Goal: Book appointment/travel/reservation

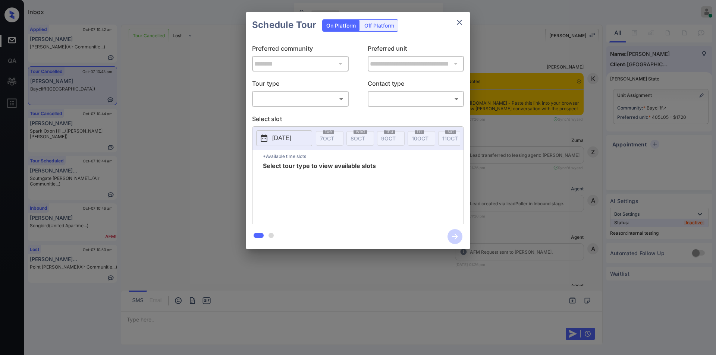
scroll to position [4685, 0]
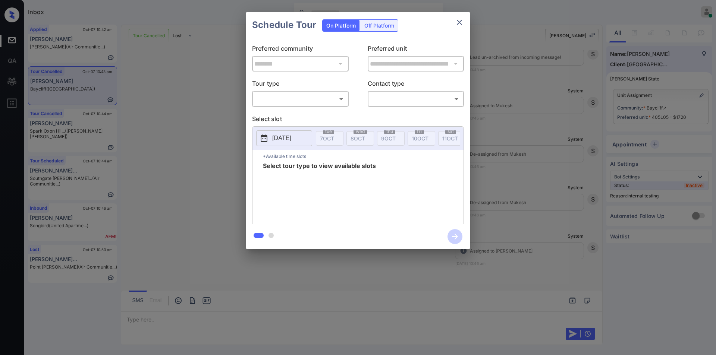
click at [275, 98] on body "Inbox [PERSON_NAME] Online Set yourself offline Set yourself on break Profile S…" at bounding box center [358, 177] width 716 height 355
drag, startPoint x: 276, startPoint y: 116, endPoint x: 399, endPoint y: 103, distance: 123.8
click at [281, 117] on li "In Person" at bounding box center [300, 115] width 92 height 13
type input "********"
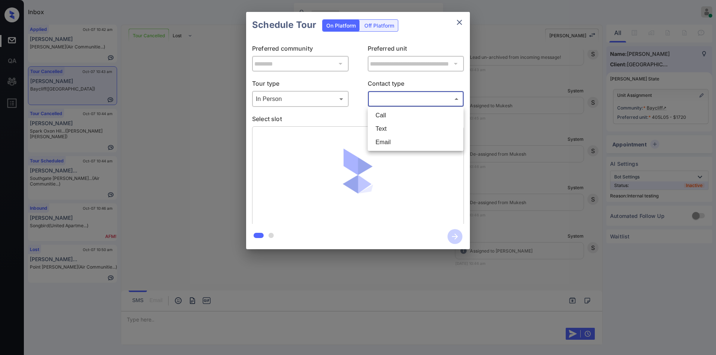
click at [406, 96] on body "Inbox Jiro Alonzo Online Set yourself offline Set yourself on break Profile Swi…" at bounding box center [358, 177] width 716 height 355
click at [395, 127] on li "Text" at bounding box center [416, 128] width 92 height 13
type input "****"
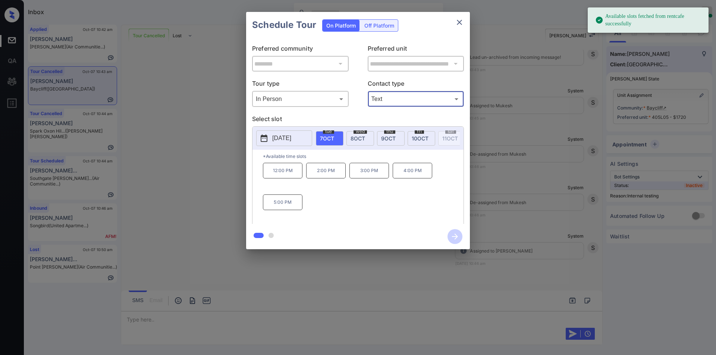
click at [183, 163] on div "**********" at bounding box center [358, 130] width 716 height 261
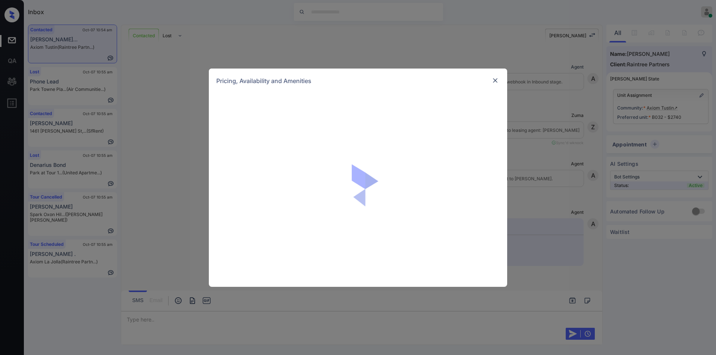
scroll to position [284, 0]
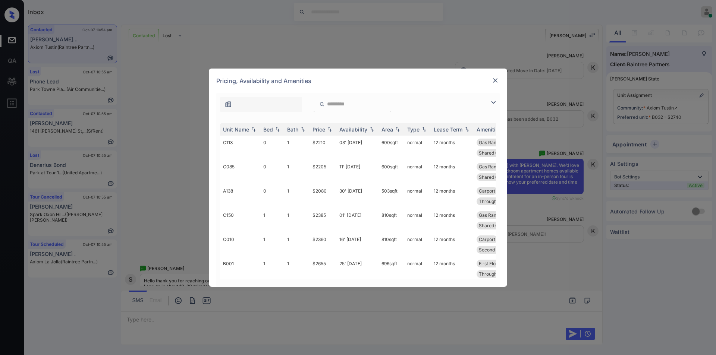
click at [491, 99] on img at bounding box center [493, 102] width 9 height 9
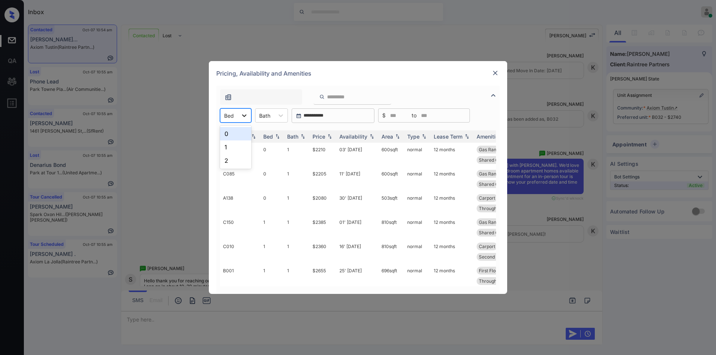
click at [247, 117] on icon at bounding box center [244, 115] width 7 height 7
click at [238, 161] on div "2" at bounding box center [235, 160] width 31 height 13
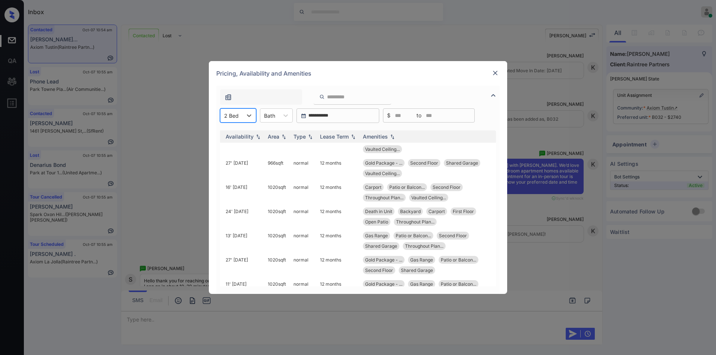
scroll to position [21, 119]
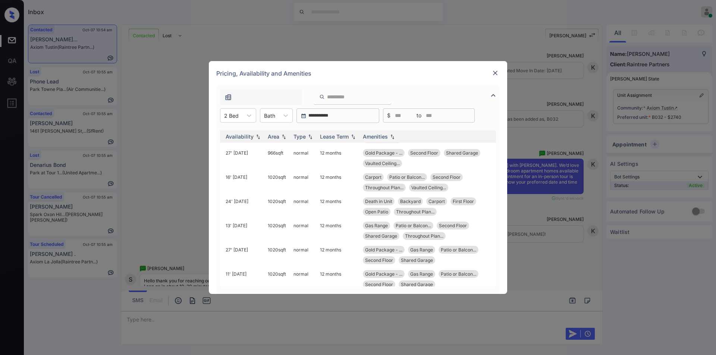
click at [495, 72] on img at bounding box center [495, 72] width 7 height 7
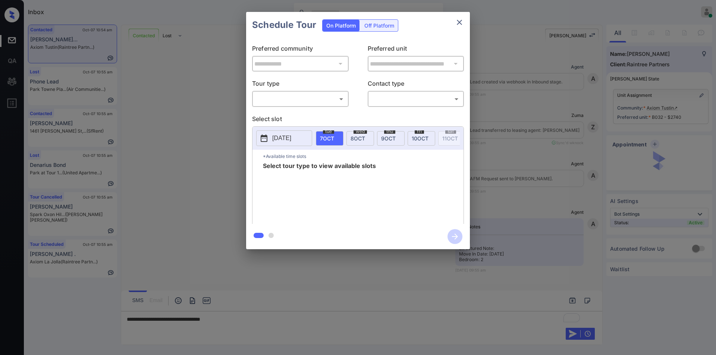
scroll to position [480, 0]
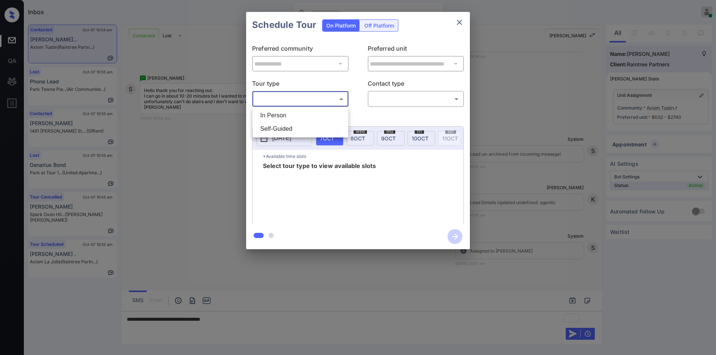
click at [294, 102] on body "Inbox Jiro Alonzo Online Set yourself offline Set yourself on break Profile Swi…" at bounding box center [358, 177] width 716 height 355
click at [287, 109] on li "In Person" at bounding box center [300, 115] width 92 height 13
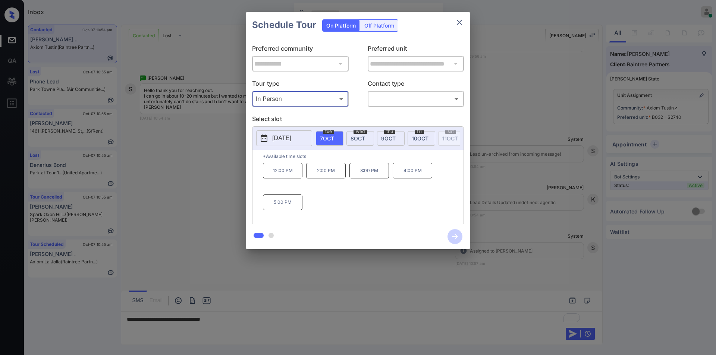
type input "********"
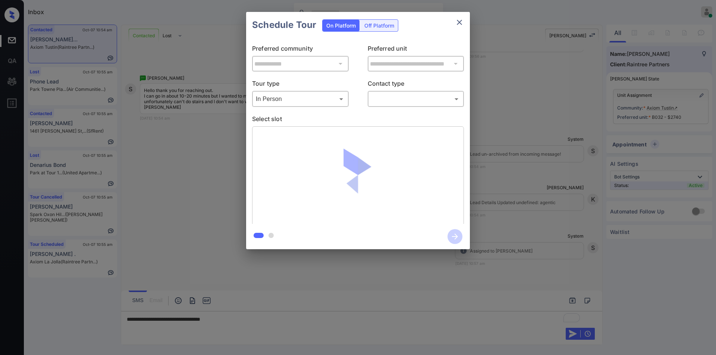
click at [392, 93] on div "​ ​" at bounding box center [416, 99] width 97 height 16
click at [389, 100] on body "Inbox Jiro Alonzo Online Set yourself offline Set yourself on break Profile Swi…" at bounding box center [358, 177] width 716 height 355
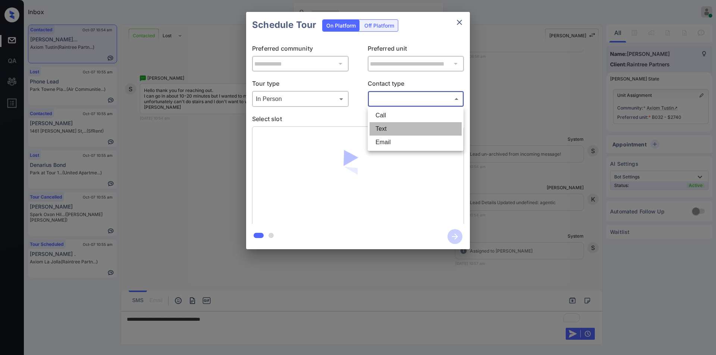
click at [383, 129] on li "Text" at bounding box center [416, 128] width 92 height 13
type input "****"
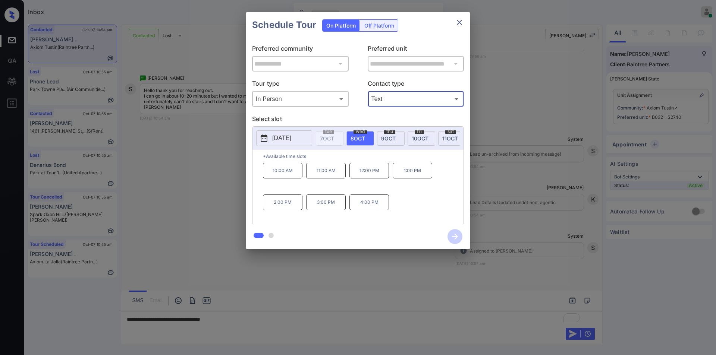
click at [201, 207] on div "**********" at bounding box center [358, 130] width 716 height 261
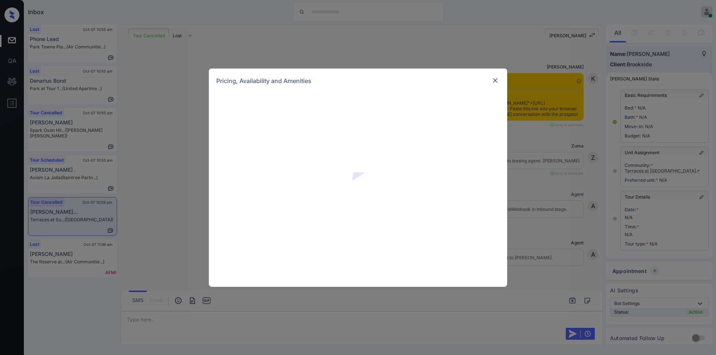
scroll to position [5361, 0]
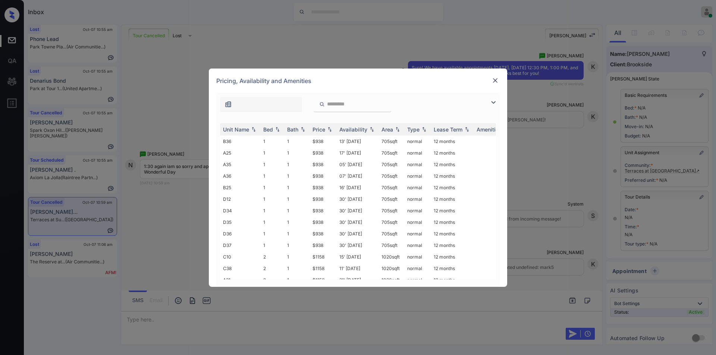
click at [495, 98] on img at bounding box center [493, 102] width 9 height 9
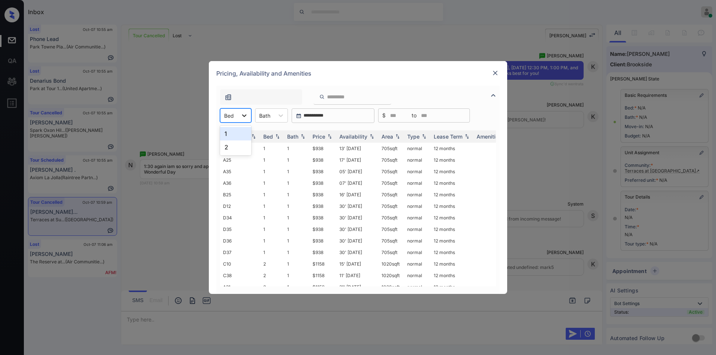
click at [239, 113] on div at bounding box center [244, 115] width 13 height 13
click at [234, 132] on div "1" at bounding box center [235, 133] width 31 height 13
click at [319, 172] on td "$938" at bounding box center [323, 172] width 27 height 12
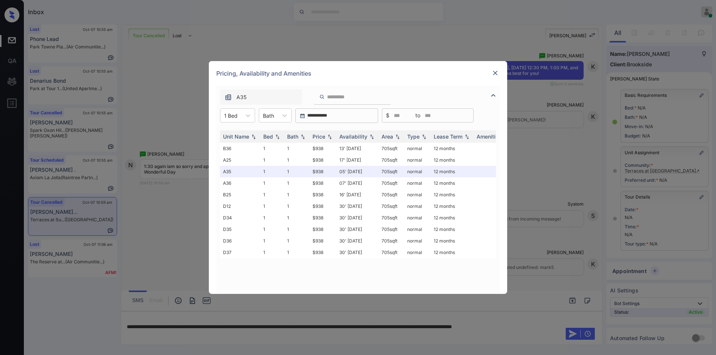
click at [493, 69] on div at bounding box center [495, 73] width 9 height 9
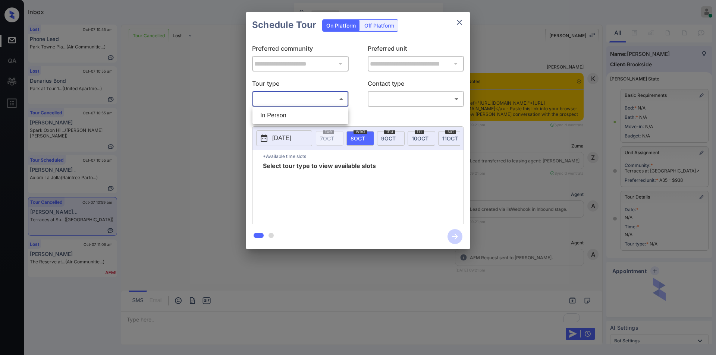
click at [289, 97] on body "Inbox [PERSON_NAME] Online Set yourself offline Set yourself on break Profile S…" at bounding box center [358, 177] width 716 height 355
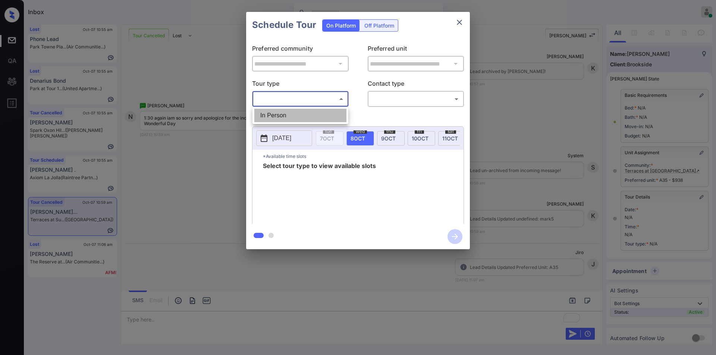
click at [280, 113] on li "In Person" at bounding box center [300, 115] width 92 height 13
type input "********"
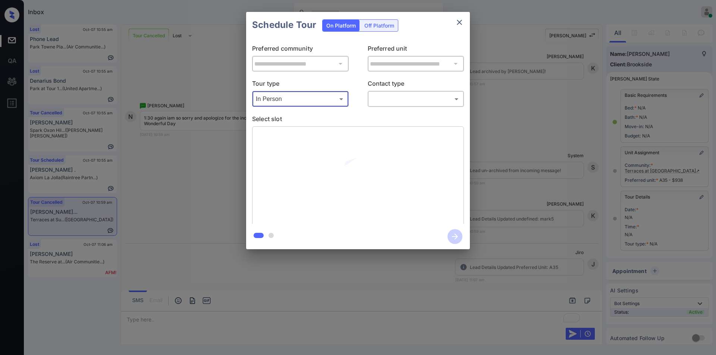
click at [404, 97] on body "Inbox Jiro Alonzo Online Set yourself offline Set yourself on break Profile Swi…" at bounding box center [358, 177] width 716 height 355
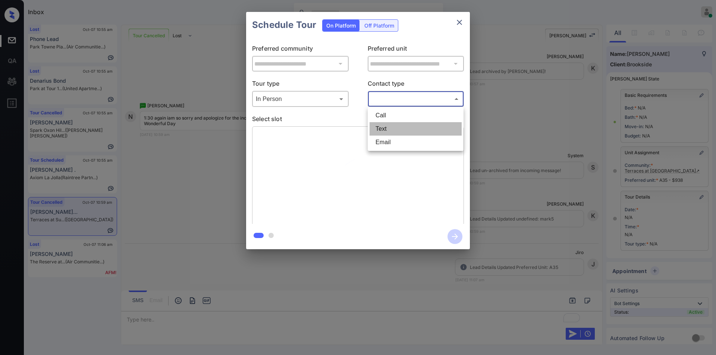
click at [388, 128] on li "Text" at bounding box center [416, 128] width 92 height 13
type input "****"
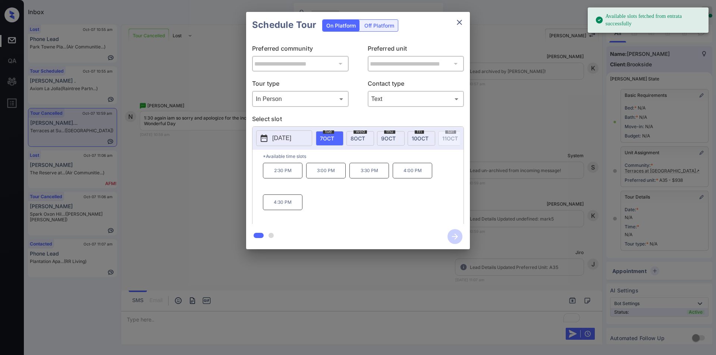
click at [364, 138] on span "8 OCT" at bounding box center [358, 138] width 15 height 6
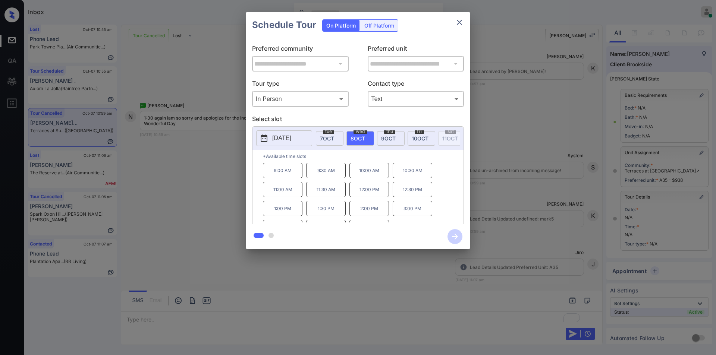
click at [335, 216] on p "1:30 PM" at bounding box center [326, 208] width 40 height 15
click at [455, 235] on icon "button" at bounding box center [455, 236] width 15 height 15
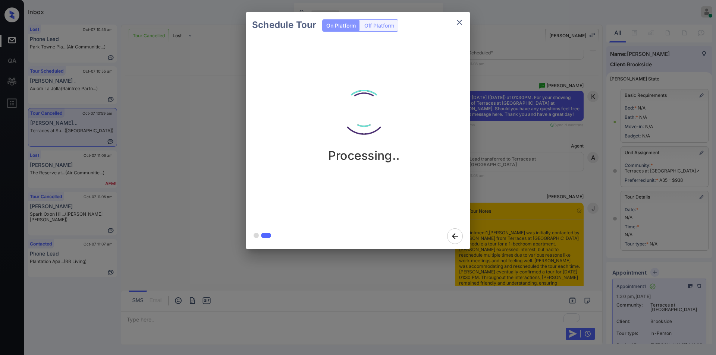
scroll to position [5736, 0]
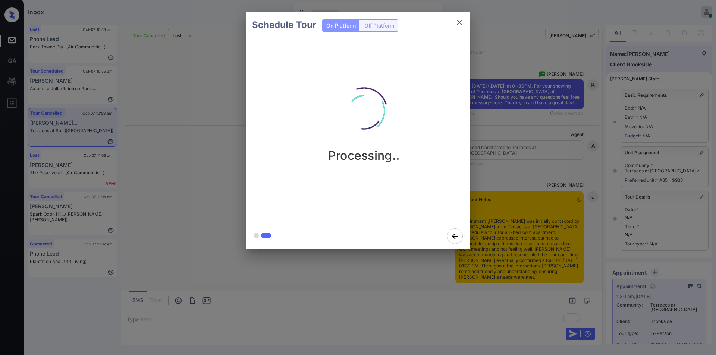
click at [459, 23] on icon "close" at bounding box center [459, 22] width 5 height 5
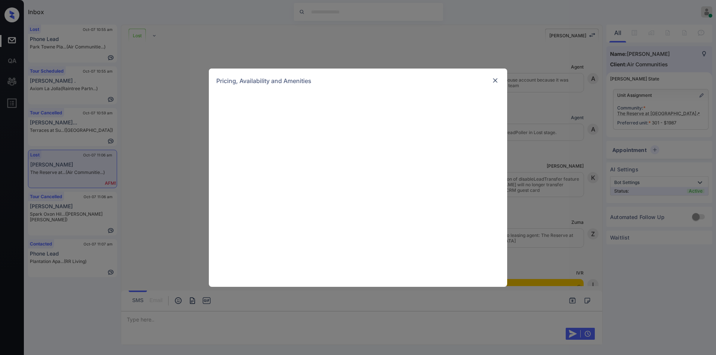
scroll to position [765, 0]
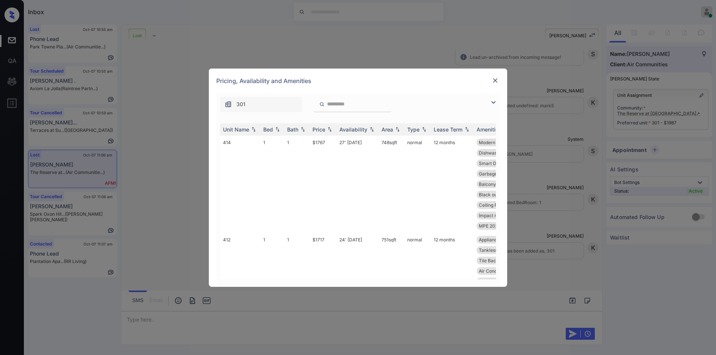
click at [494, 105] on img at bounding box center [493, 102] width 9 height 9
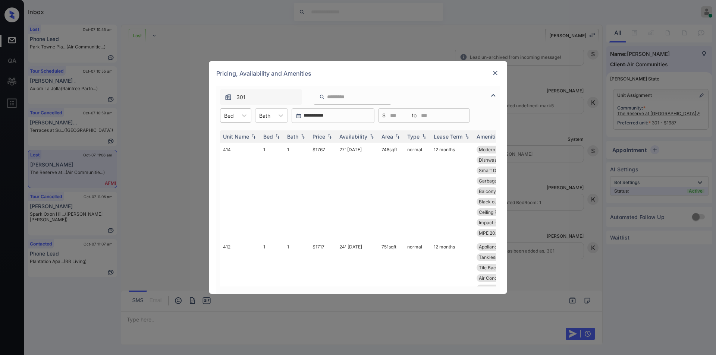
click at [237, 119] on div "Bed" at bounding box center [228, 115] width 17 height 11
click at [229, 137] on div "1" at bounding box center [235, 133] width 31 height 13
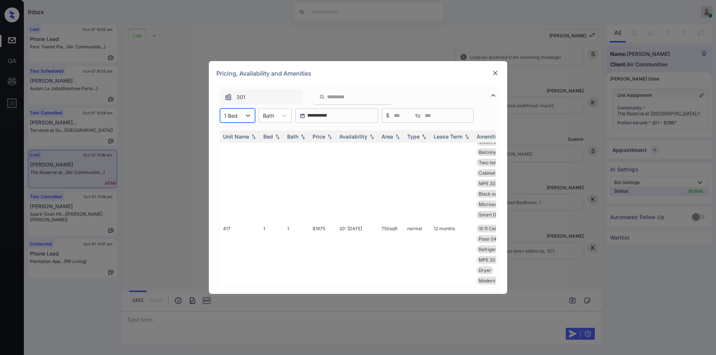
scroll to position [359, 0]
drag, startPoint x: 311, startPoint y: 188, endPoint x: 330, endPoint y: 185, distance: 19.3
click at [330, 189] on td "$1675" at bounding box center [323, 237] width 27 height 97
copy td "$1675"
click at [496, 71] on img at bounding box center [495, 72] width 7 height 7
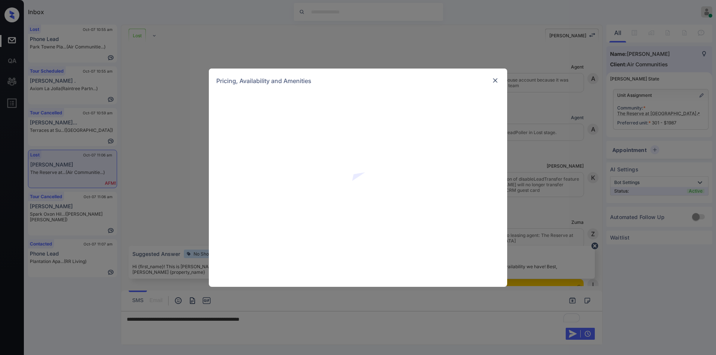
scroll to position [765, 0]
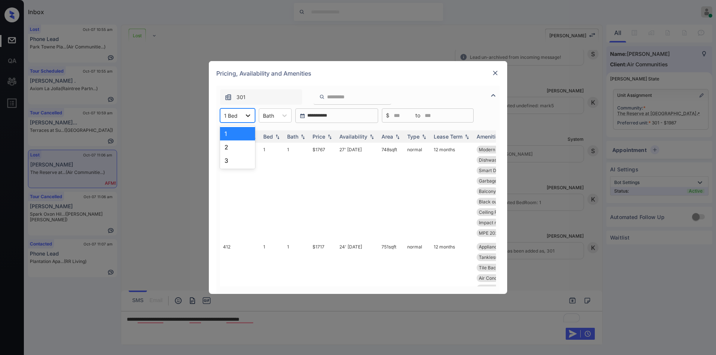
click at [244, 113] on div at bounding box center [247, 115] width 13 height 13
click at [228, 150] on div "2" at bounding box center [237, 147] width 35 height 13
drag, startPoint x: 304, startPoint y: 150, endPoint x: 334, endPoint y: 149, distance: 29.5
click at [334, 149] on tr "301 2 2 $1987 02' Aug 25 1049 sqft normal 12 months Garbage disposa... Air Cond…" at bounding box center [415, 280] width 390 height 275
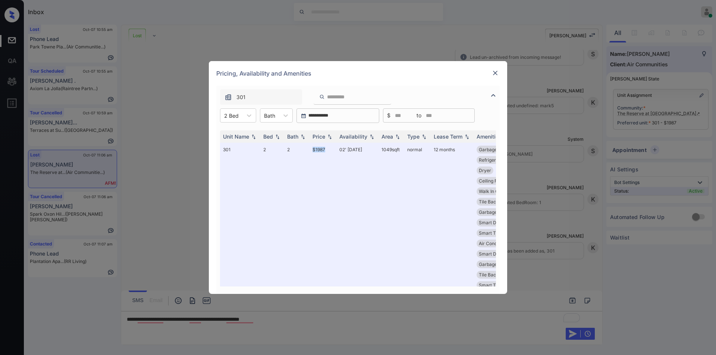
copy tr "$1987"
click at [495, 73] on img at bounding box center [495, 72] width 7 height 7
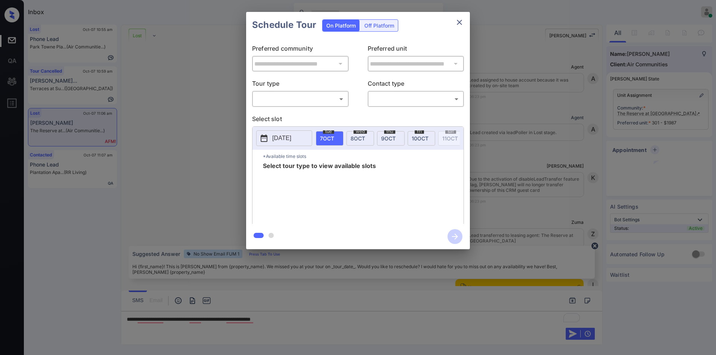
scroll to position [765, 0]
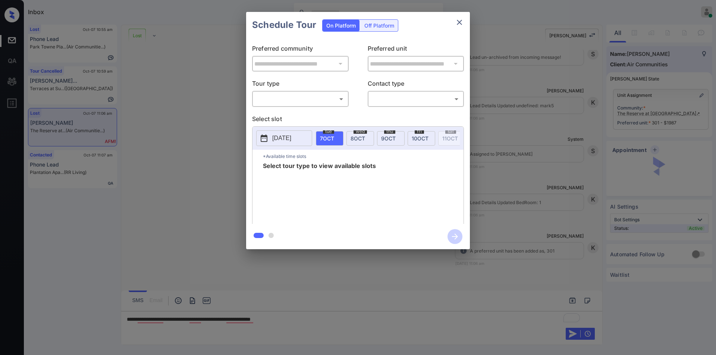
click at [281, 97] on body "Inbox [PERSON_NAME] Online Set yourself offline Set yourself on break Profile S…" at bounding box center [358, 177] width 716 height 355
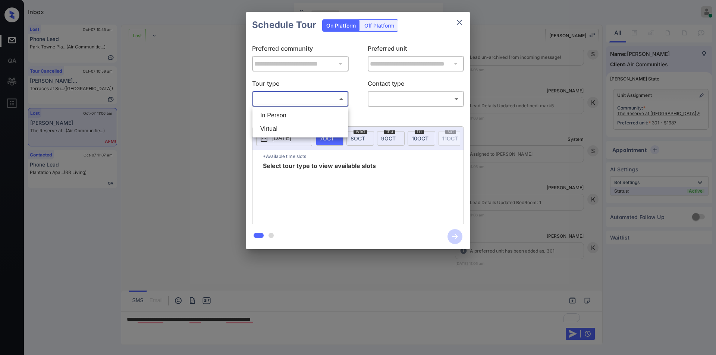
click at [280, 114] on li "In Person" at bounding box center [300, 115] width 92 height 13
type input "********"
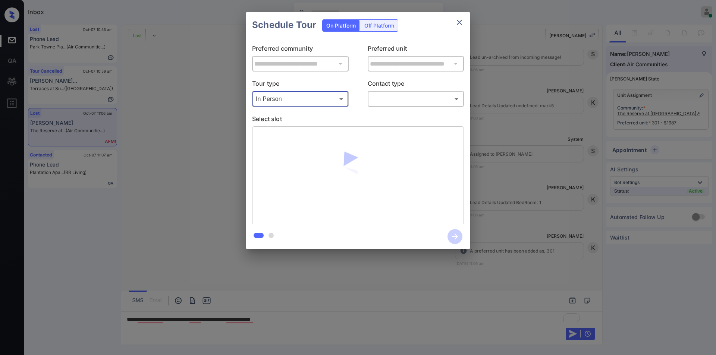
click at [394, 95] on body "Inbox [PERSON_NAME] Online Set yourself offline Set yourself on break Profile S…" at bounding box center [358, 177] width 716 height 355
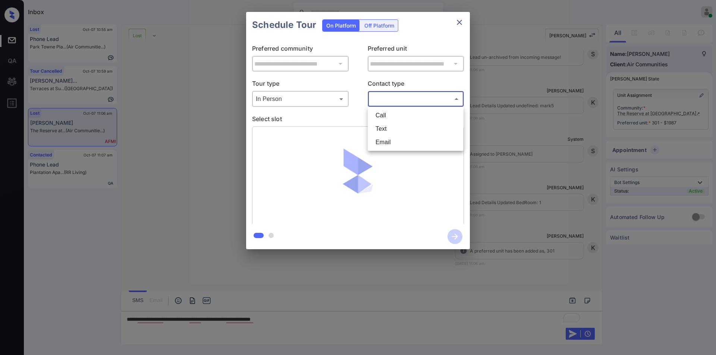
click at [389, 128] on li "Text" at bounding box center [416, 128] width 92 height 13
type input "****"
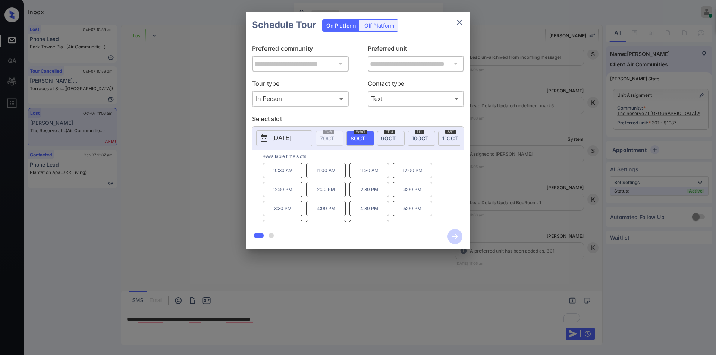
click at [210, 229] on div "**********" at bounding box center [358, 130] width 716 height 261
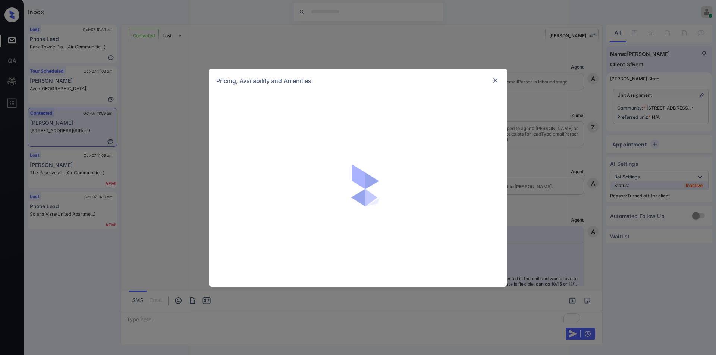
scroll to position [2841, 0]
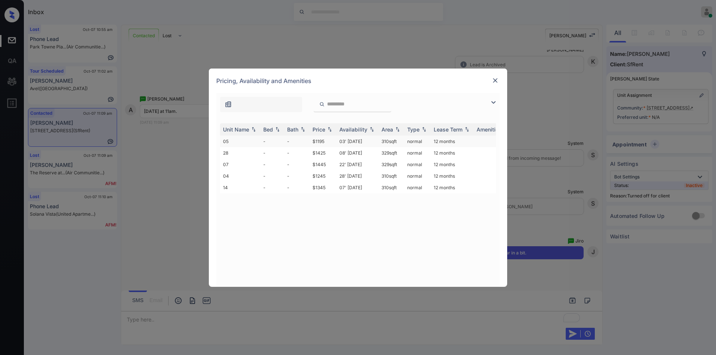
click at [322, 142] on td "$1195" at bounding box center [323, 142] width 27 height 12
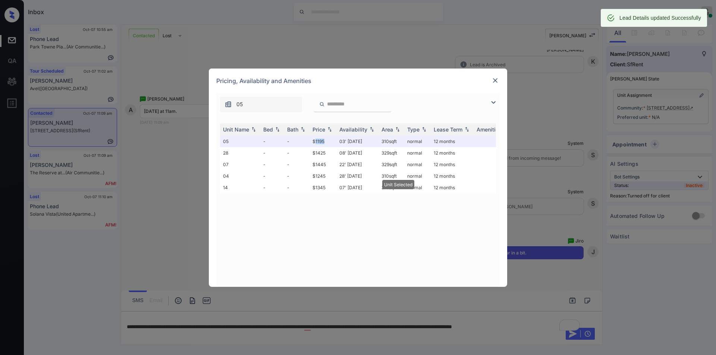
click at [492, 81] on img at bounding box center [495, 80] width 7 height 7
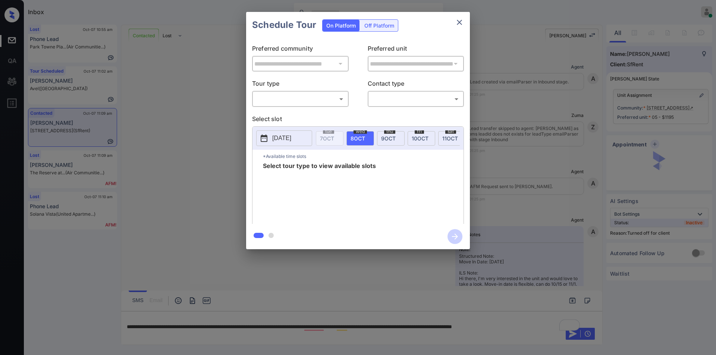
scroll to position [2889, 0]
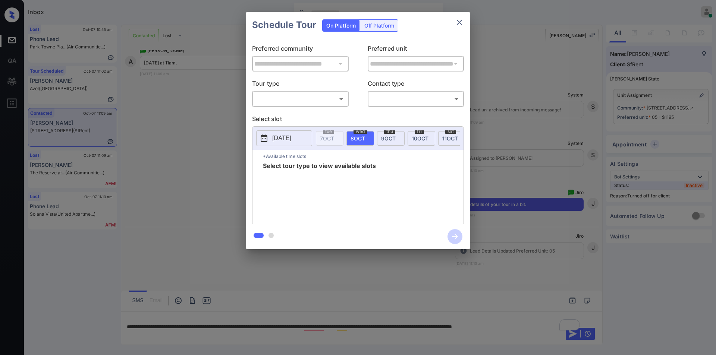
click at [377, 27] on div "Off Platform" at bounding box center [379, 26] width 37 height 12
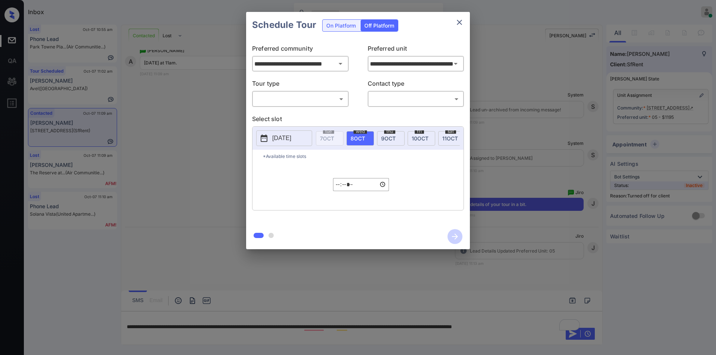
click at [289, 98] on body "Inbox Jiro Alonzo Online Set yourself offline Set yourself on break Profile Swi…" at bounding box center [358, 177] width 716 height 355
click at [280, 117] on li "In Person" at bounding box center [300, 115] width 92 height 13
type input "********"
click at [396, 95] on body "Inbox Jiro Alonzo Online Set yourself offline Set yourself on break Profile Swi…" at bounding box center [358, 177] width 716 height 355
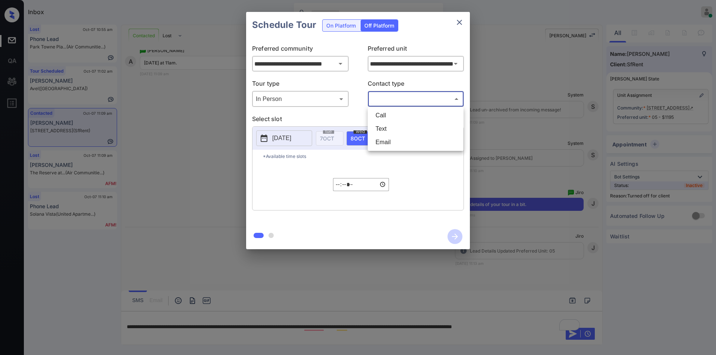
click at [386, 129] on li "Text" at bounding box center [416, 128] width 92 height 13
type input "****"
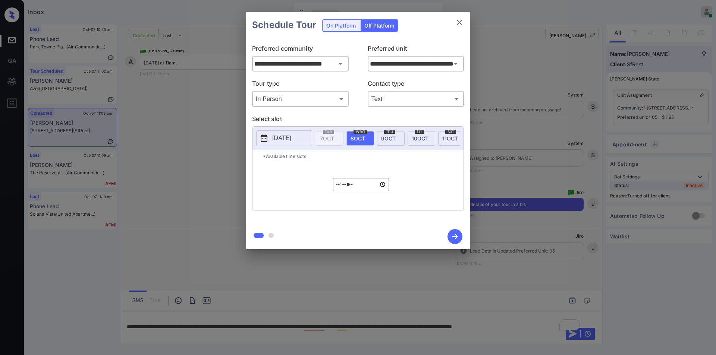
click at [289, 137] on p "[DATE]" at bounding box center [281, 138] width 19 height 9
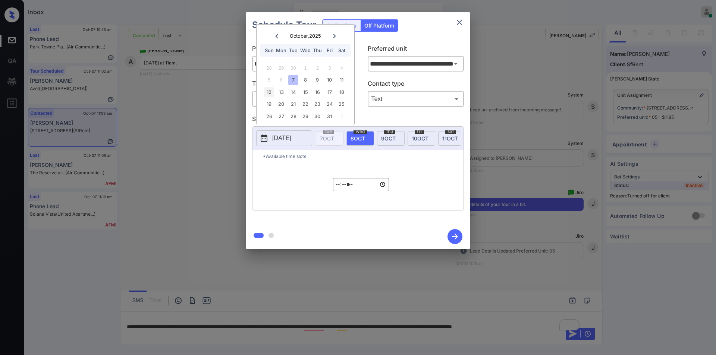
click at [272, 92] on div "12" at bounding box center [269, 92] width 10 height 10
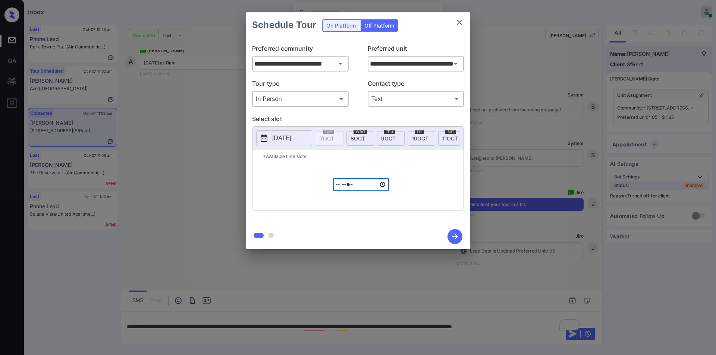
click at [341, 188] on input "*****" at bounding box center [361, 184] width 56 height 13
type input "*****"
click at [458, 234] on icon "button" at bounding box center [455, 236] width 15 height 15
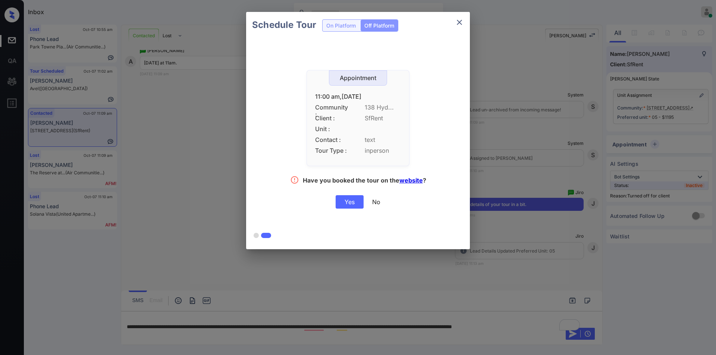
click at [355, 203] on div "Yes" at bounding box center [350, 201] width 28 height 13
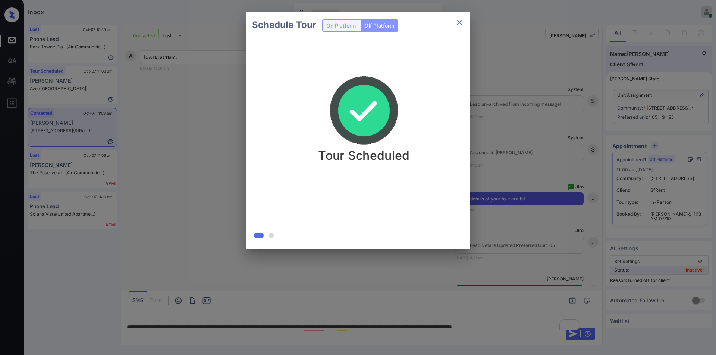
scroll to position [2937, 0]
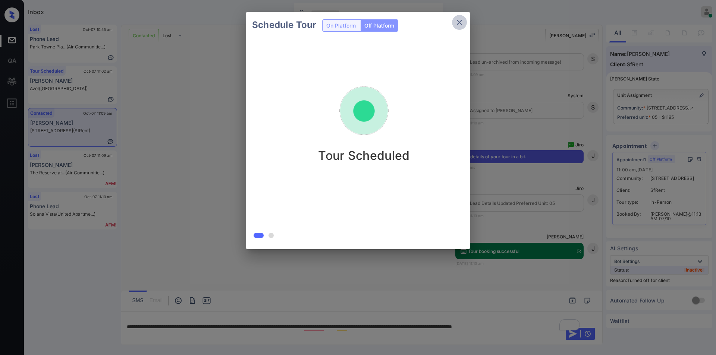
click at [460, 23] on icon "close" at bounding box center [459, 22] width 5 height 5
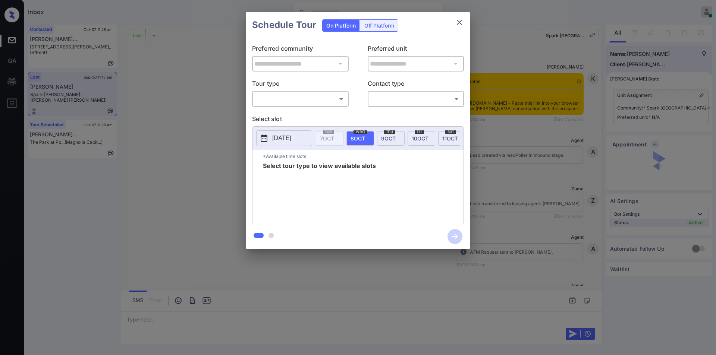
scroll to position [1818, 0]
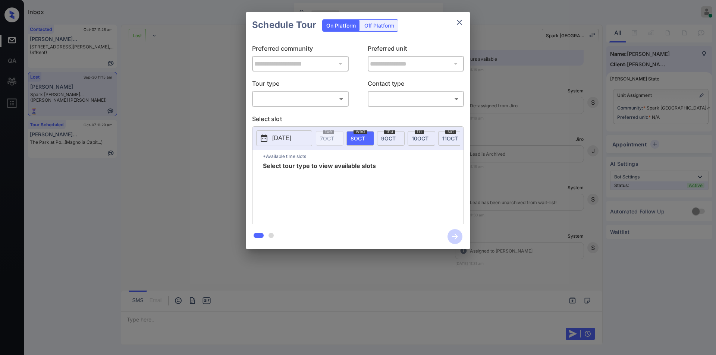
click at [296, 98] on body "Inbox [PERSON_NAME] Online Set yourself offline Set yourself on break Profile S…" at bounding box center [358, 177] width 716 height 355
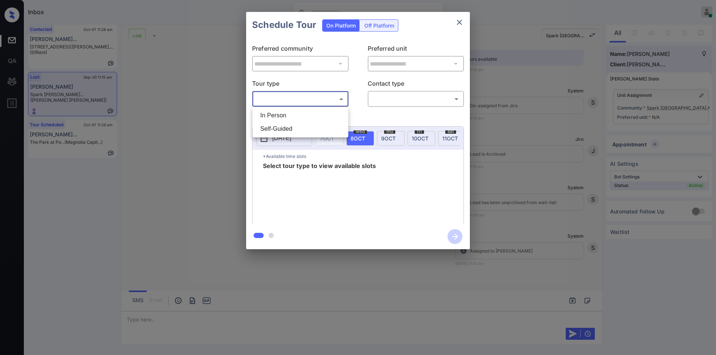
drag, startPoint x: 289, startPoint y: 112, endPoint x: 387, endPoint y: 100, distance: 99.2
click at [290, 112] on li "In Person" at bounding box center [300, 115] width 92 height 13
type input "********"
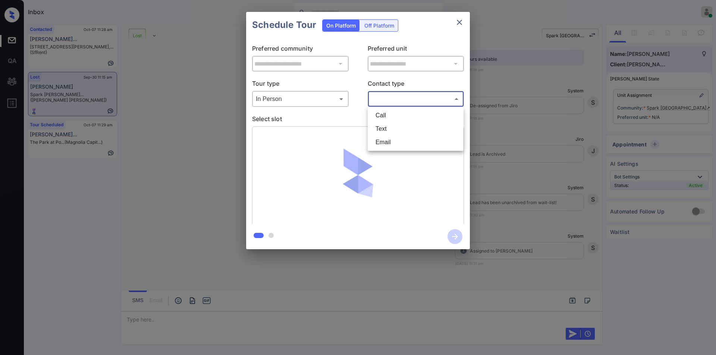
click at [413, 94] on body "Inbox [PERSON_NAME] Online Set yourself offline Set yourself on break Profile S…" at bounding box center [358, 177] width 716 height 355
click at [391, 126] on li "Text" at bounding box center [416, 128] width 92 height 13
type input "****"
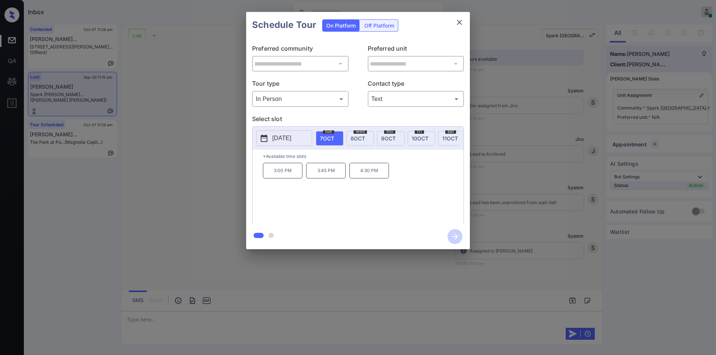
click at [212, 184] on div "**********" at bounding box center [358, 130] width 716 height 261
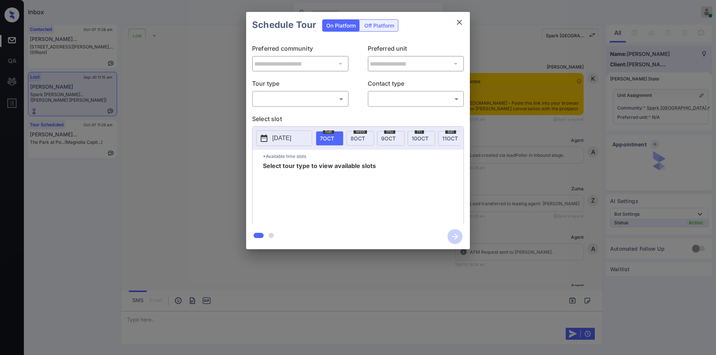
scroll to position [1818, 0]
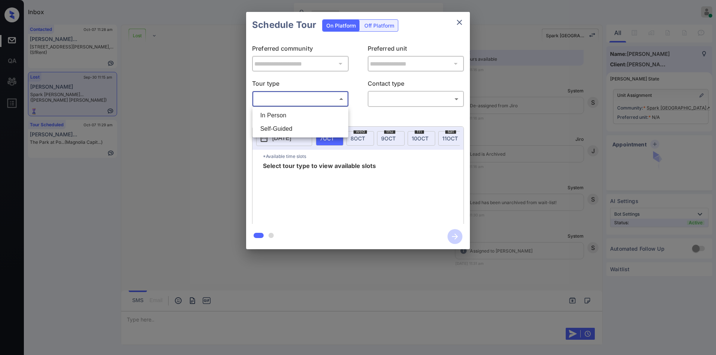
click at [276, 97] on body "Inbox Jiro Alonzo Online Set yourself offline Set yourself on break Profile Swi…" at bounding box center [358, 177] width 716 height 355
drag, startPoint x: 273, startPoint y: 116, endPoint x: 413, endPoint y: 107, distance: 140.1
click at [295, 116] on li "In Person" at bounding box center [300, 115] width 92 height 13
type input "********"
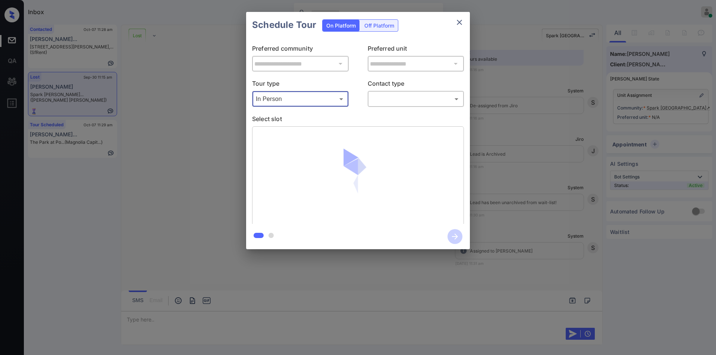
click at [409, 99] on body "Inbox Jiro Alonzo Online Set yourself offline Set yourself on break Profile Swi…" at bounding box center [358, 177] width 716 height 355
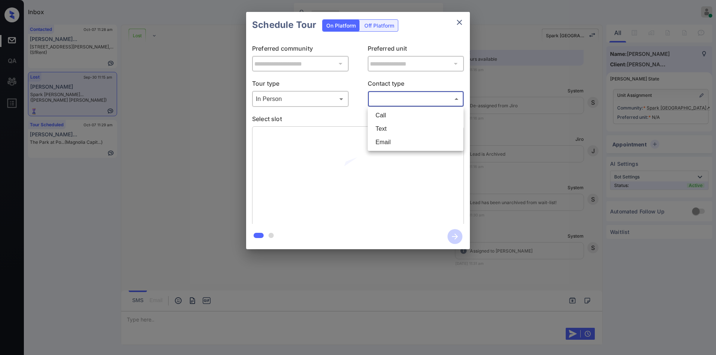
click at [381, 125] on li "Text" at bounding box center [416, 128] width 92 height 13
type input "****"
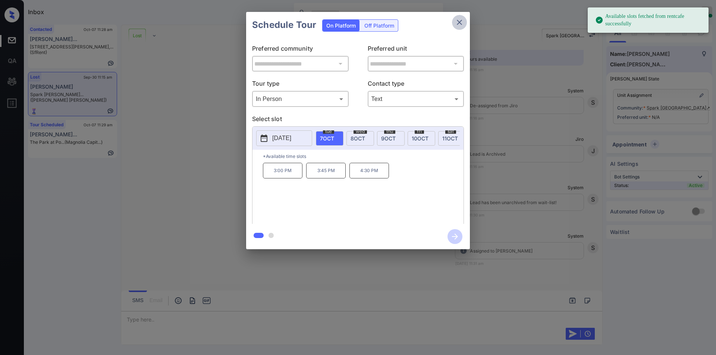
click at [458, 23] on icon "close" at bounding box center [459, 22] width 5 height 5
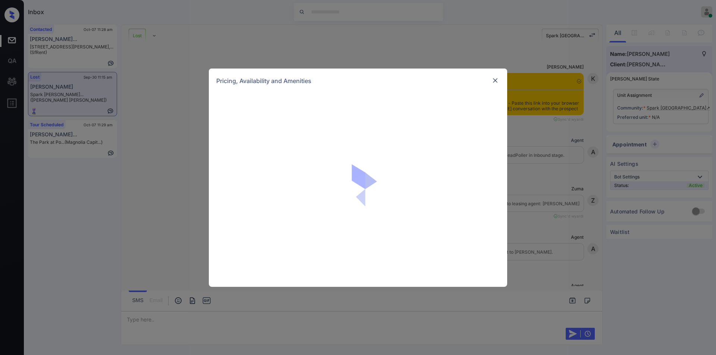
scroll to position [1818, 0]
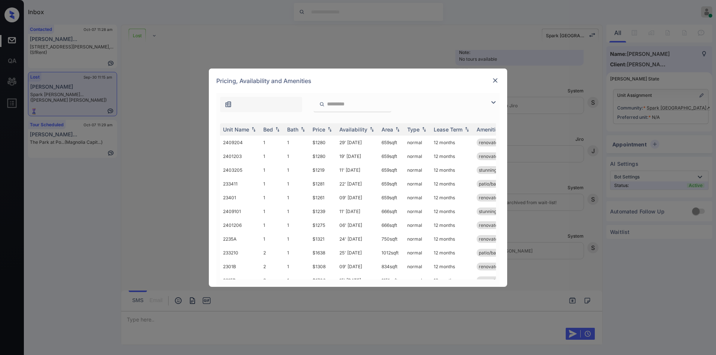
click at [498, 82] on img at bounding box center [495, 80] width 7 height 7
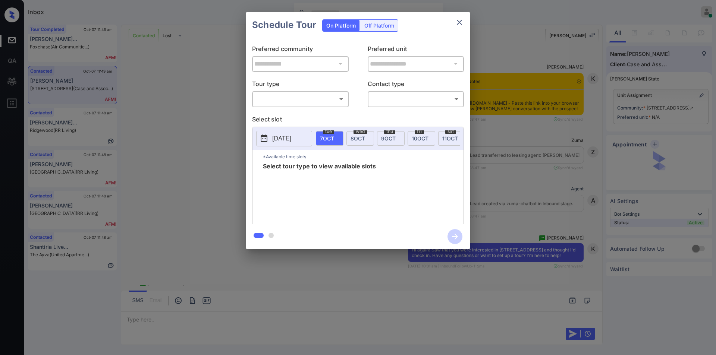
scroll to position [593, 0]
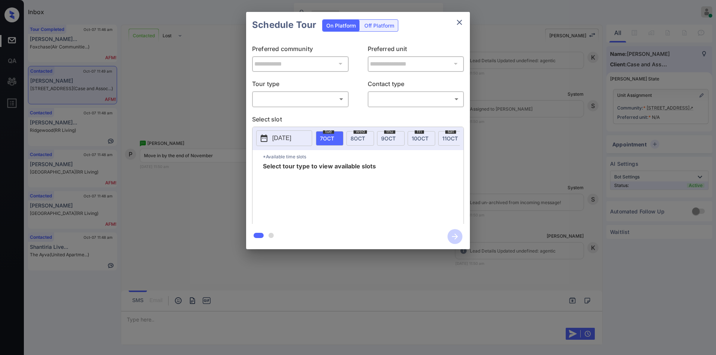
click at [285, 97] on body "Inbox Jiro Alonzo Online Set yourself offline Set yourself on break Profile Swi…" at bounding box center [358, 177] width 716 height 355
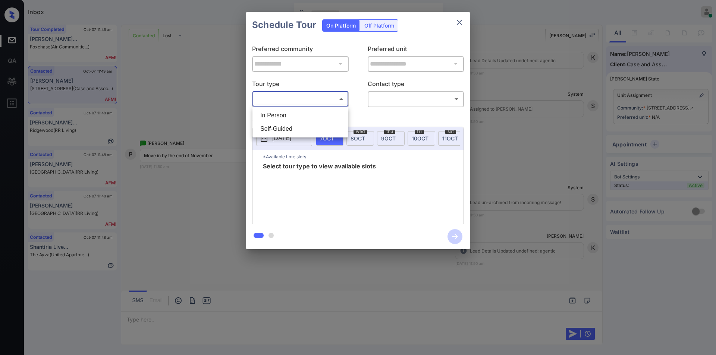
click at [279, 115] on li "In Person" at bounding box center [300, 115] width 92 height 13
type input "********"
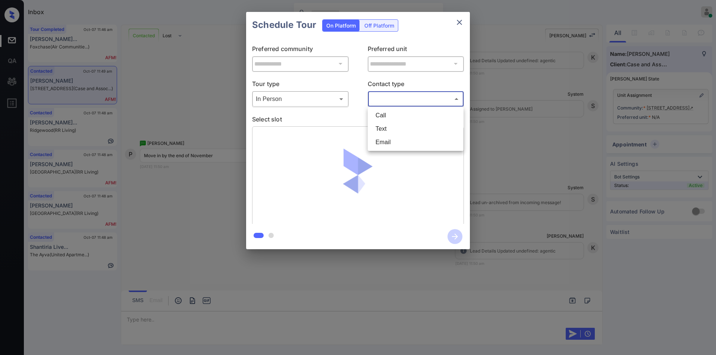
click at [382, 100] on body "Inbox Jiro Alonzo Online Set yourself offline Set yourself on break Profile Swi…" at bounding box center [358, 177] width 716 height 355
click at [381, 129] on li "Text" at bounding box center [416, 128] width 92 height 13
type input "****"
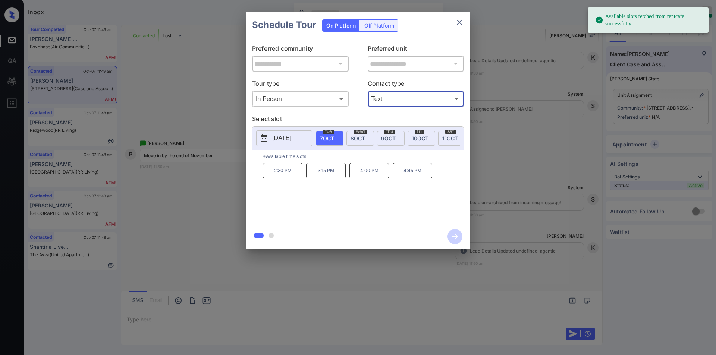
click at [291, 140] on p "2025-10-07" at bounding box center [281, 138] width 19 height 9
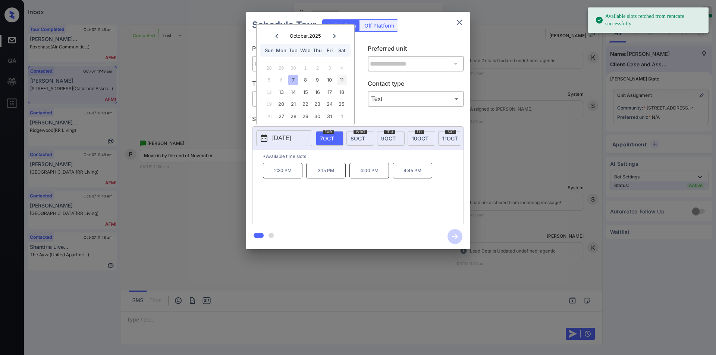
click at [344, 79] on div "11" at bounding box center [342, 80] width 10 height 10
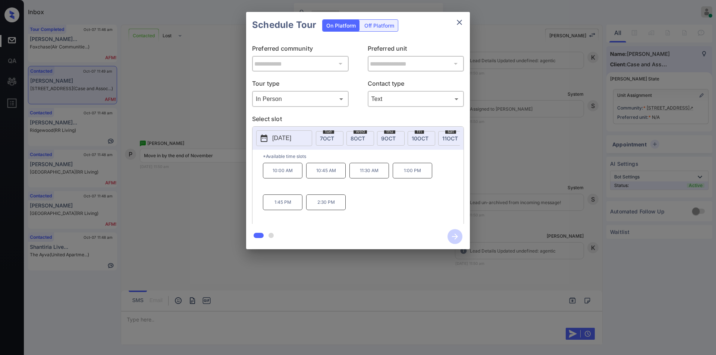
click at [219, 178] on div "**********" at bounding box center [358, 130] width 716 height 261
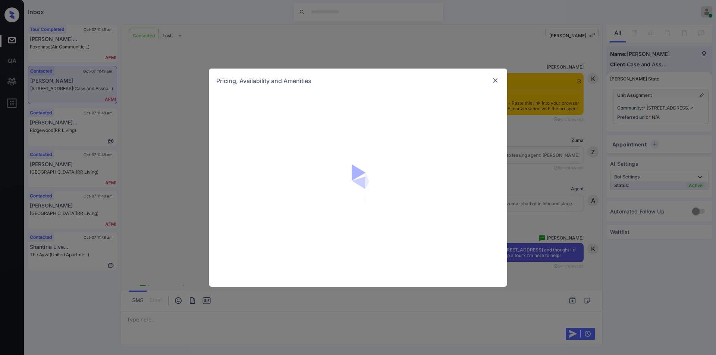
scroll to position [593, 0]
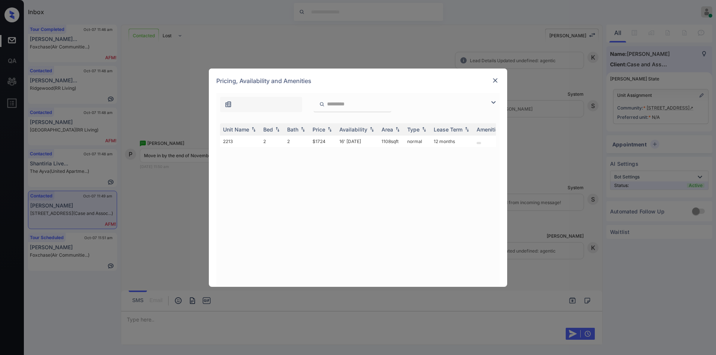
click at [493, 102] on img at bounding box center [493, 102] width 9 height 9
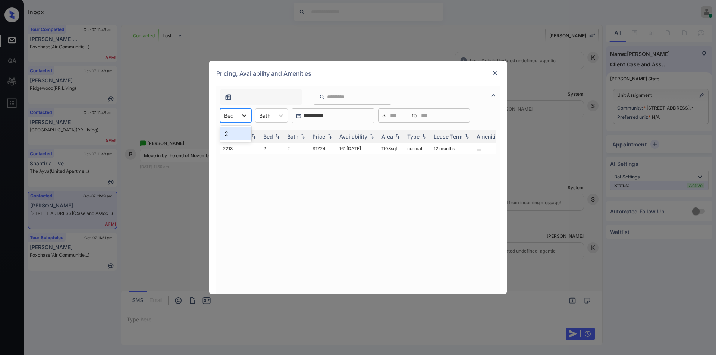
click at [240, 113] on div at bounding box center [244, 115] width 13 height 13
click at [236, 134] on div "2" at bounding box center [235, 133] width 31 height 13
drag, startPoint x: 309, startPoint y: 148, endPoint x: 330, endPoint y: 148, distance: 21.3
click at [330, 148] on tr "2213 2 2 $1724 16' Oct 25 1108 sqft normal 12 months" at bounding box center [415, 149] width 390 height 12
copy tr "$1724"
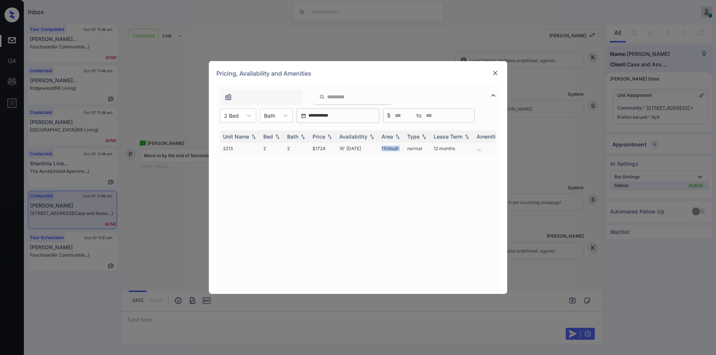
drag, startPoint x: 374, startPoint y: 148, endPoint x: 407, endPoint y: 148, distance: 32.8
click at [407, 148] on tr "2213 2 2 $1724 16' Oct 25 1108 sqft normal 12 months" at bounding box center [415, 149] width 390 height 12
copy tr "1108 sqft"
click at [171, 204] on div "**********" at bounding box center [358, 177] width 716 height 355
click at [496, 72] on img at bounding box center [495, 72] width 7 height 7
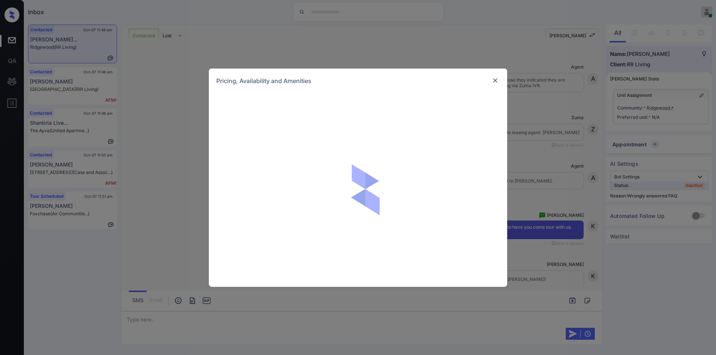
scroll to position [2022, 0]
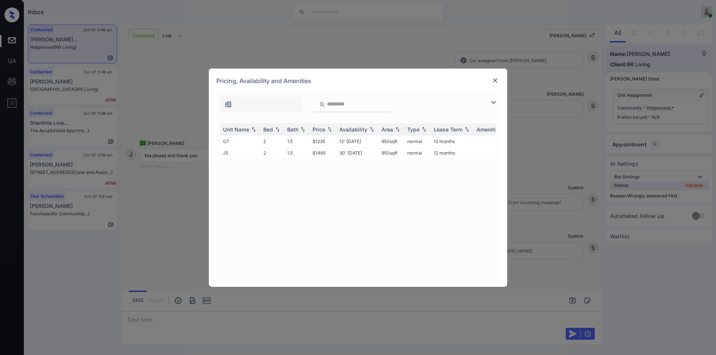
click at [491, 100] on img at bounding box center [493, 102] width 9 height 9
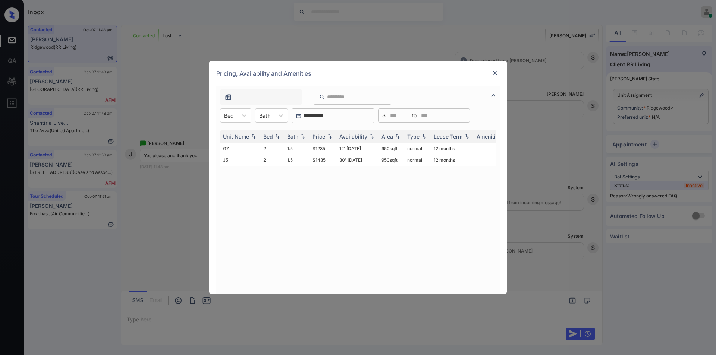
click at [496, 70] on img at bounding box center [495, 72] width 7 height 7
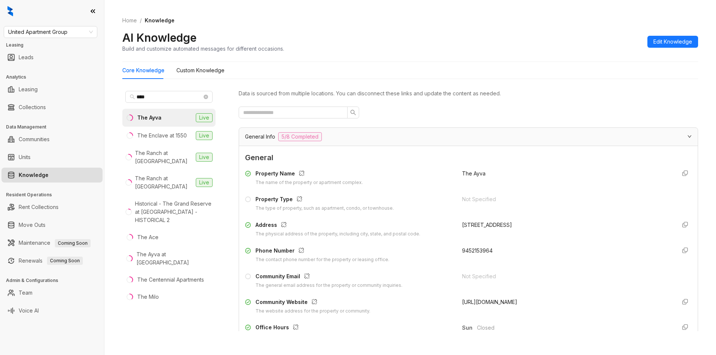
scroll to position [868, 0]
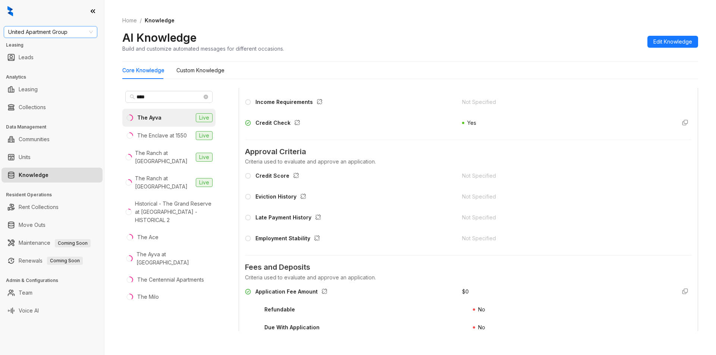
click at [70, 32] on span "United Apartment Group" at bounding box center [50, 31] width 85 height 11
type input "**"
click at [43, 61] on div "RR Living" at bounding box center [51, 59] width 82 height 8
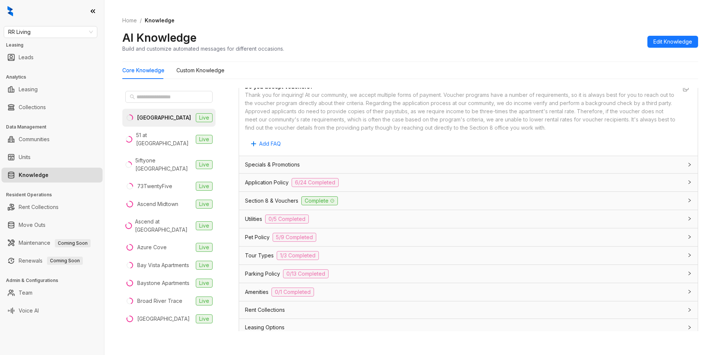
scroll to position [409, 0]
click at [383, 179] on div "Application Policy 6/24 Completed" at bounding box center [464, 180] width 438 height 9
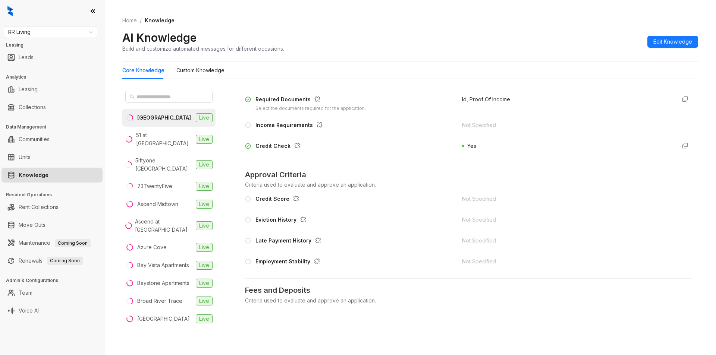
scroll to position [530, 0]
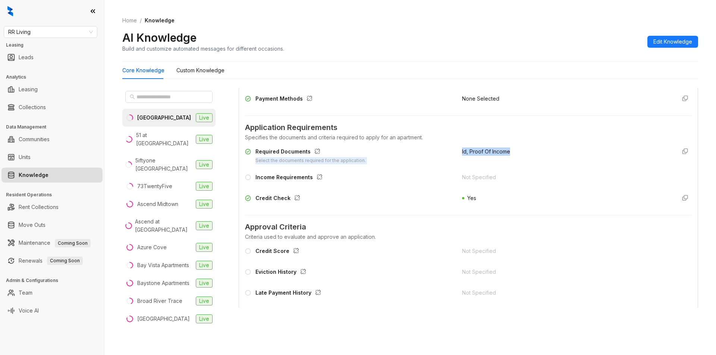
drag, startPoint x: 452, startPoint y: 154, endPoint x: 511, endPoint y: 152, distance: 59.3
click at [511, 152] on div "Required Documents Select the documents required for the application. Id, Proof…" at bounding box center [468, 156] width 447 height 17
click at [511, 153] on div "Id, Proof Of Income" at bounding box center [566, 156] width 208 height 17
drag, startPoint x: 456, startPoint y: 152, endPoint x: 510, endPoint y: 152, distance: 53.3
click at [510, 152] on div "Required Documents Select the documents required for the application. Id, Proof…" at bounding box center [468, 156] width 447 height 17
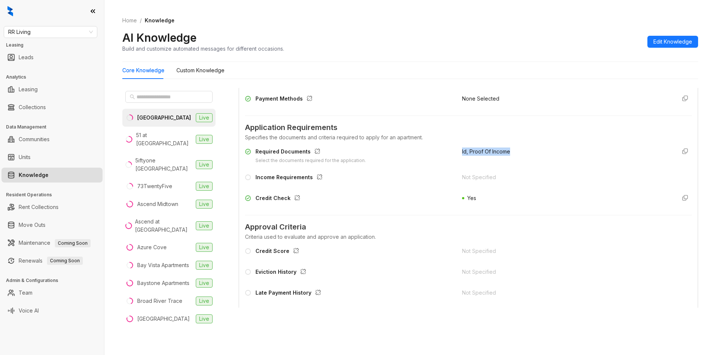
copy span "Id, Proof Of Income"
drag, startPoint x: 253, startPoint y: 152, endPoint x: 308, endPoint y: 147, distance: 55.4
click at [308, 147] on div "Required Documents Select the documents required for the application. Id, Proof…" at bounding box center [468, 177] width 447 height 65
copy div "Required Documents"
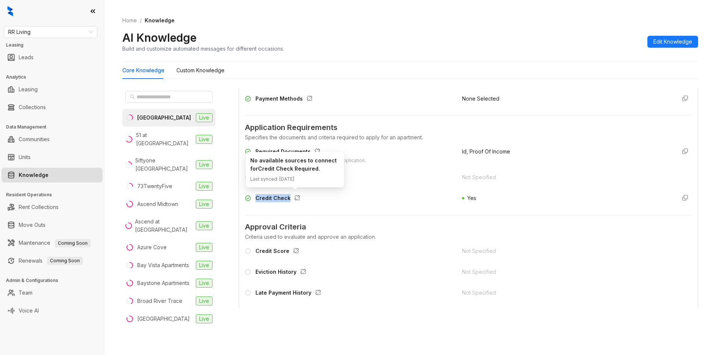
drag, startPoint x: 255, startPoint y: 197, endPoint x: 291, endPoint y: 199, distance: 35.9
click at [291, 199] on div "Credit Check" at bounding box center [349, 200] width 208 height 12
copy div "Credit Check"
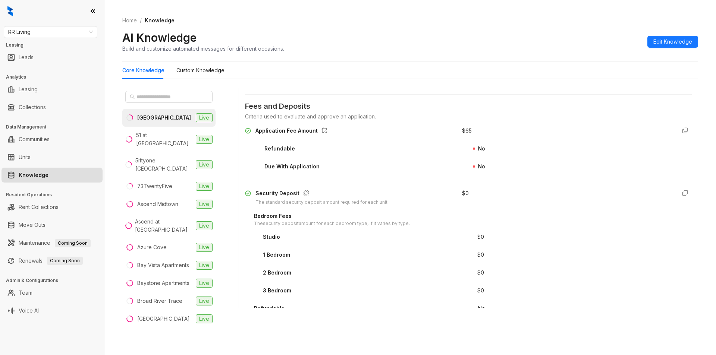
scroll to position [770, 0]
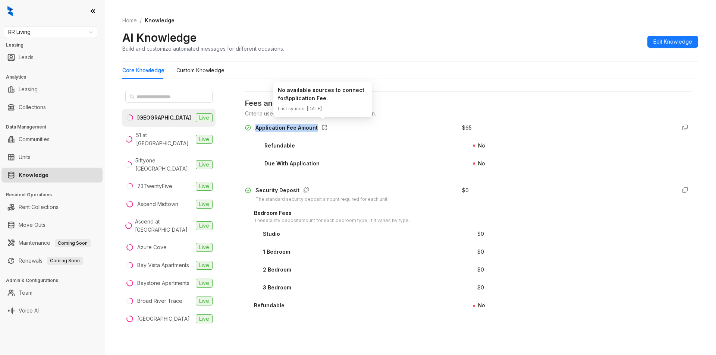
drag, startPoint x: 255, startPoint y: 126, endPoint x: 320, endPoint y: 127, distance: 64.5
click at [320, 127] on div "Application Fee Amount" at bounding box center [349, 130] width 208 height 12
copy div "Application Fee Amount"
drag, startPoint x: 458, startPoint y: 129, endPoint x: 469, endPoint y: 126, distance: 11.8
click at [469, 126] on div "$ 65" at bounding box center [566, 130] width 208 height 12
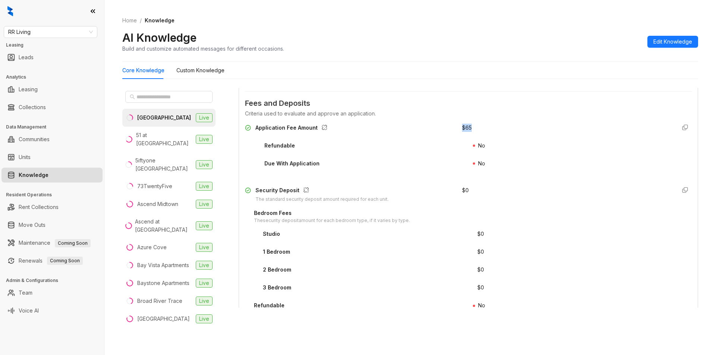
copy div "$ 65"
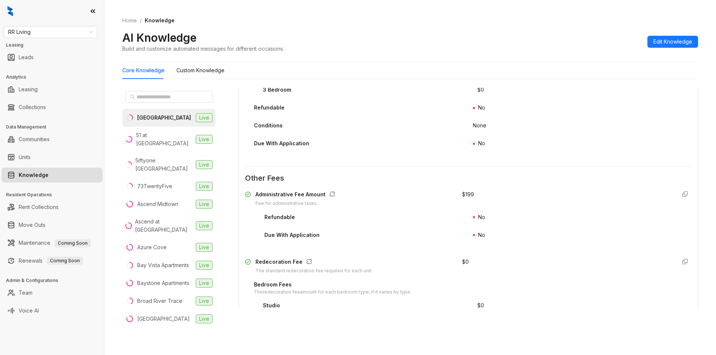
scroll to position [987, 0]
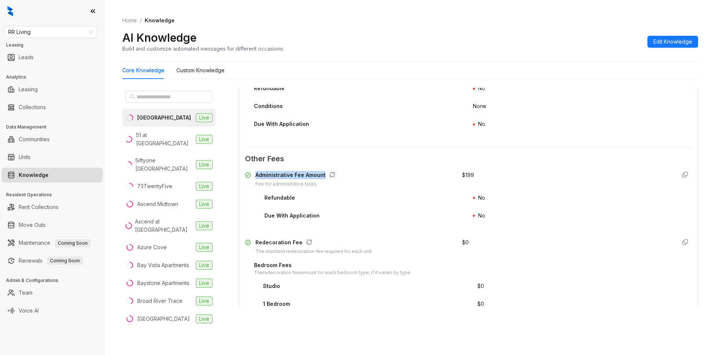
drag, startPoint x: 253, startPoint y: 176, endPoint x: 323, endPoint y: 174, distance: 70.1
click at [323, 174] on div "Administrative Fee Amount Fee for administrative tasks." at bounding box center [349, 179] width 208 height 17
copy div "Administrative Fee Amount"
drag, startPoint x: 456, startPoint y: 175, endPoint x: 470, endPoint y: 173, distance: 14.6
click at [470, 173] on div "Administrative Fee Amount Fee for administrative tasks. $ 199" at bounding box center [468, 179] width 447 height 17
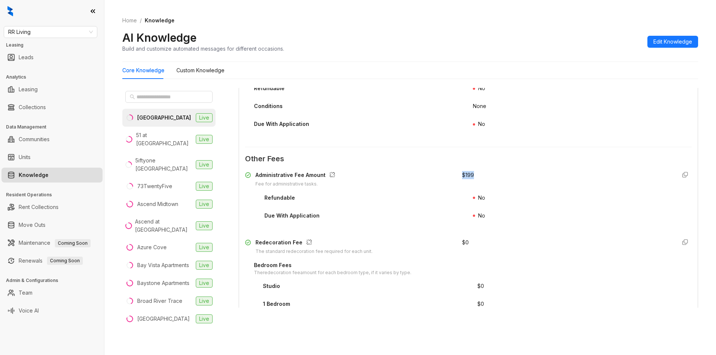
copy div "$ 199"
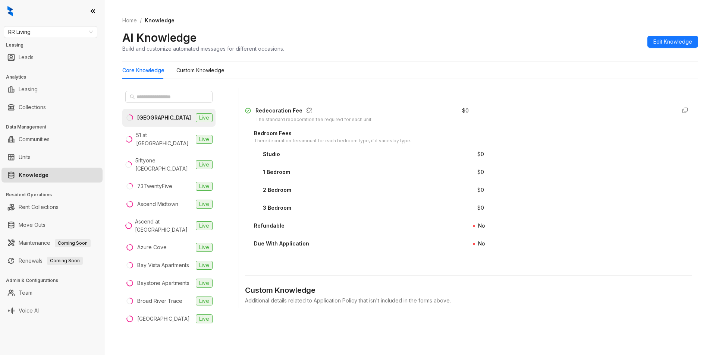
scroll to position [1141, 0]
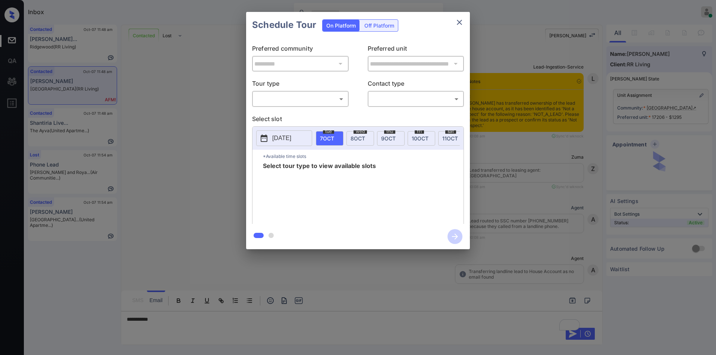
scroll to position [1515, 0]
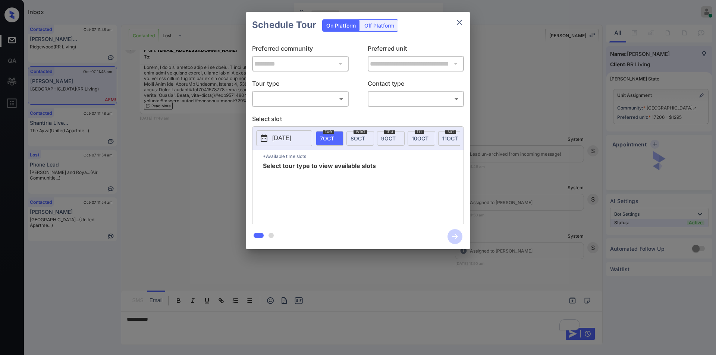
click at [283, 95] on body "Inbox Jiro Alonzo Online Set yourself offline Set yourself on break Profile Swi…" at bounding box center [358, 177] width 716 height 355
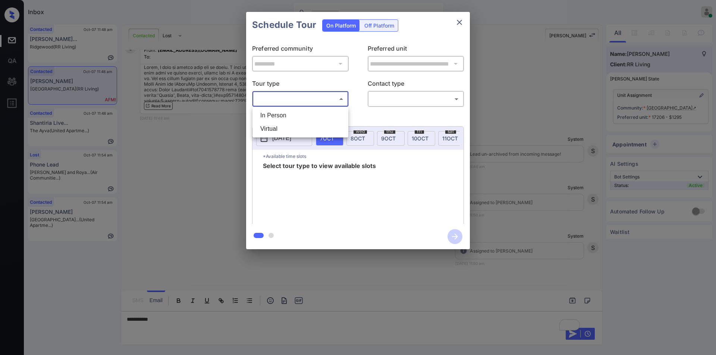
click at [460, 23] on div at bounding box center [358, 177] width 716 height 355
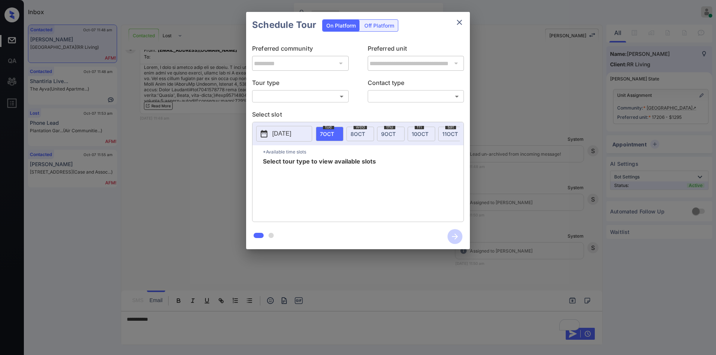
click at [176, 210] on div "**********" at bounding box center [358, 130] width 716 height 261
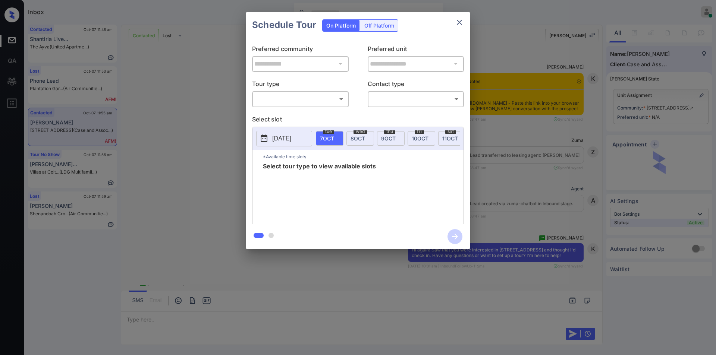
scroll to position [1071, 0]
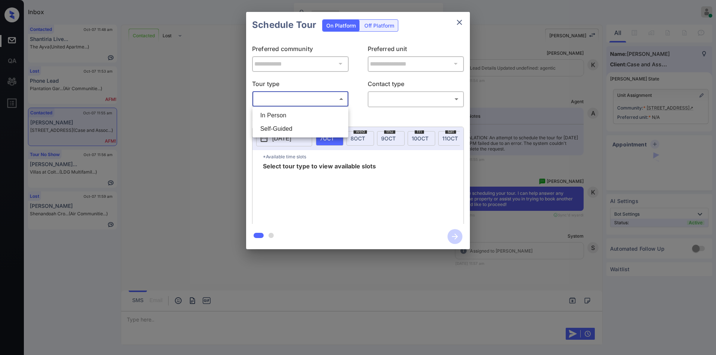
click at [290, 100] on body "Inbox Jiro Alonzo Online Set yourself offline Set yourself on break Profile Swi…" at bounding box center [358, 177] width 716 height 355
drag, startPoint x: 279, startPoint y: 113, endPoint x: 365, endPoint y: 106, distance: 86.5
click at [280, 113] on li "In Person" at bounding box center [300, 115] width 92 height 13
type input "********"
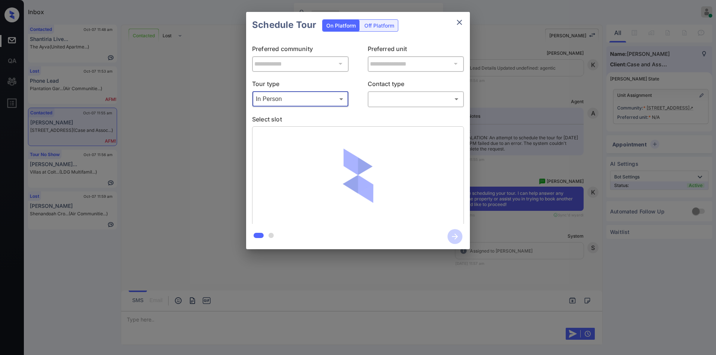
click at [391, 97] on body "Inbox Jiro Alonzo Online Set yourself offline Set yourself on break Profile Swi…" at bounding box center [358, 177] width 716 height 355
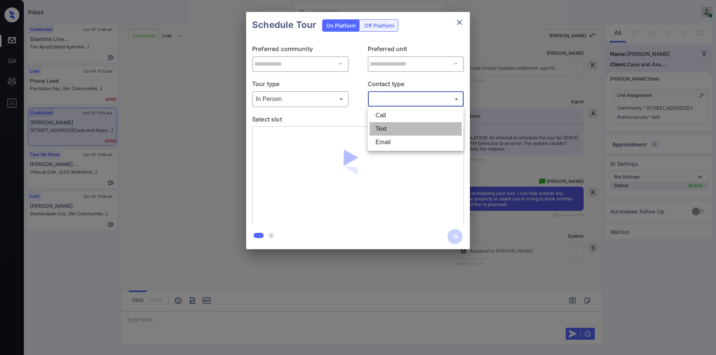
click at [386, 128] on li "Text" at bounding box center [416, 128] width 92 height 13
type input "****"
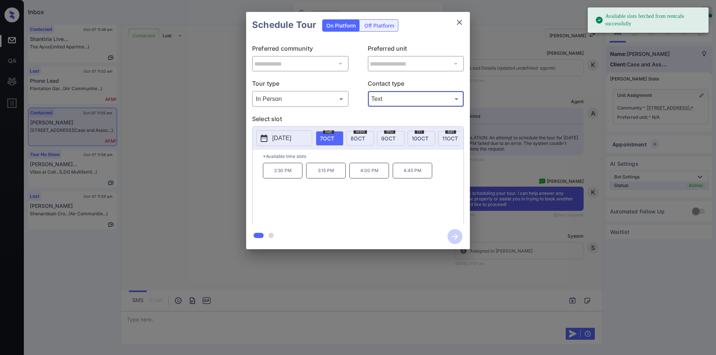
click at [283, 141] on p "2025-10-07" at bounding box center [281, 138] width 19 height 9
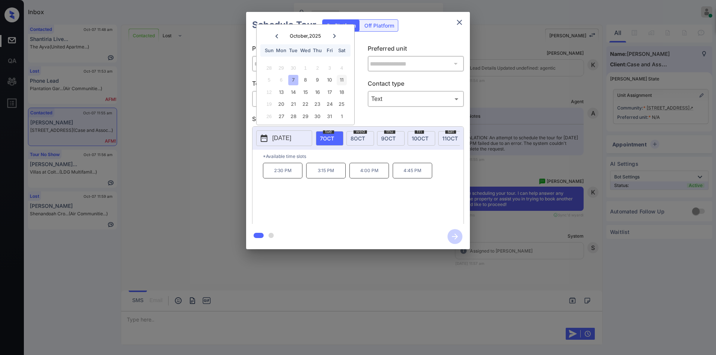
click at [341, 78] on div "11" at bounding box center [342, 80] width 10 height 10
click at [214, 172] on div "**********" at bounding box center [358, 130] width 716 height 261
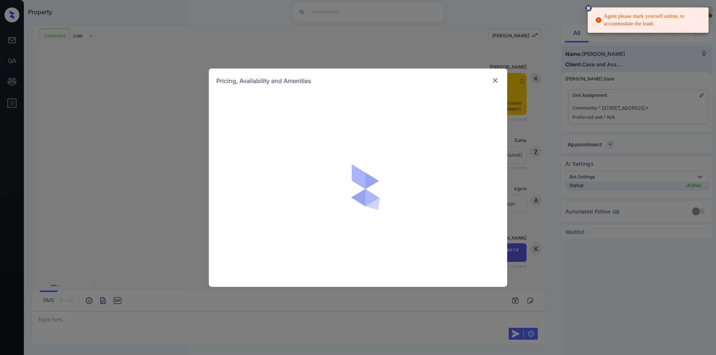
scroll to position [683, 0]
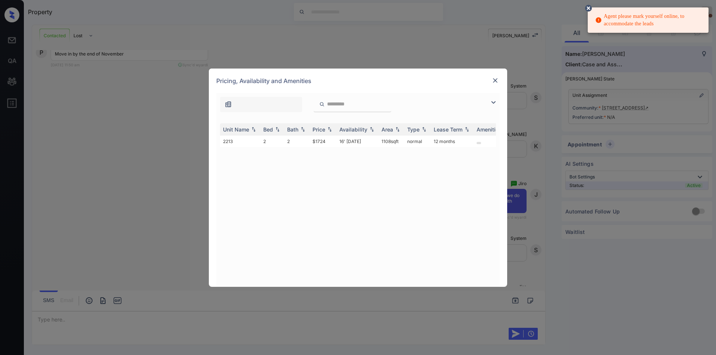
click at [490, 105] on img at bounding box center [493, 102] width 9 height 9
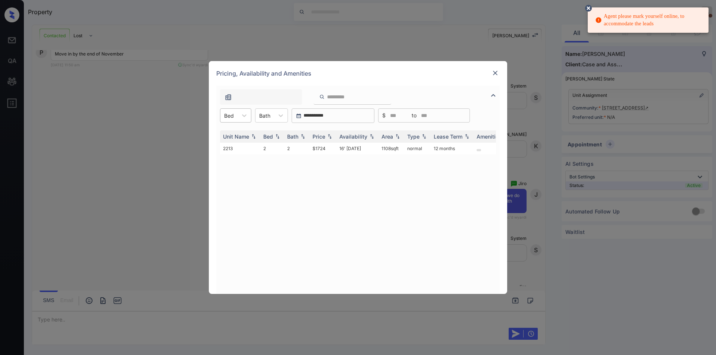
click at [229, 113] on div at bounding box center [229, 116] width 10 height 8
click at [492, 72] on img at bounding box center [495, 72] width 7 height 7
